Goal: Task Accomplishment & Management: Complete application form

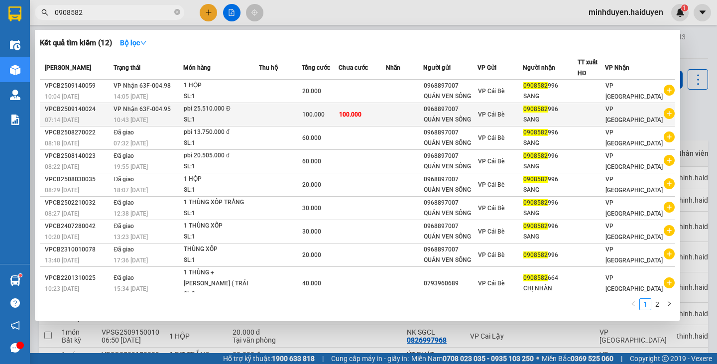
click at [218, 115] on div "SL: 1" at bounding box center [221, 120] width 75 height 11
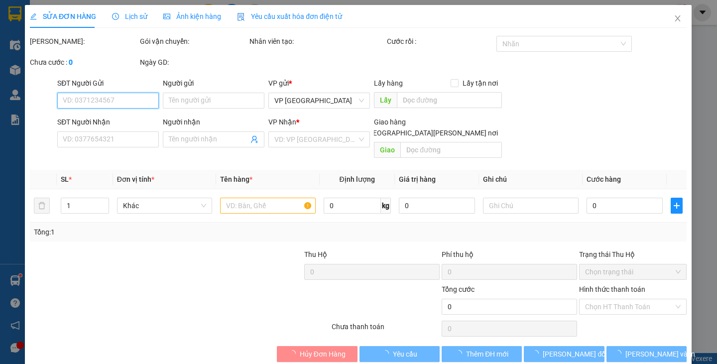
type input "0968897007"
type input "QUÁN VEN SÔNG"
type input "0908582996"
type input "SANG"
type input "100.000"
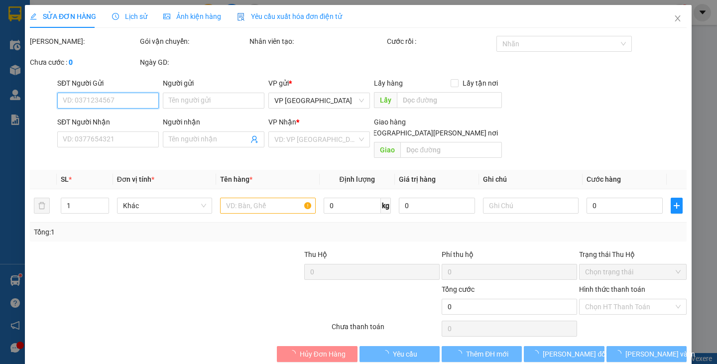
type input "100.000"
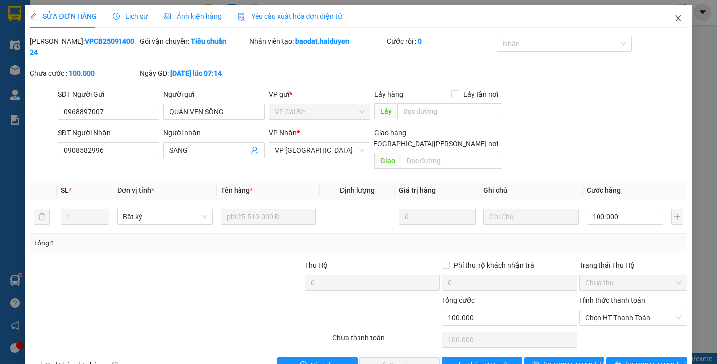
click at [676, 16] on icon "close" at bounding box center [678, 18] width 5 height 6
